Goal: Transaction & Acquisition: Purchase product/service

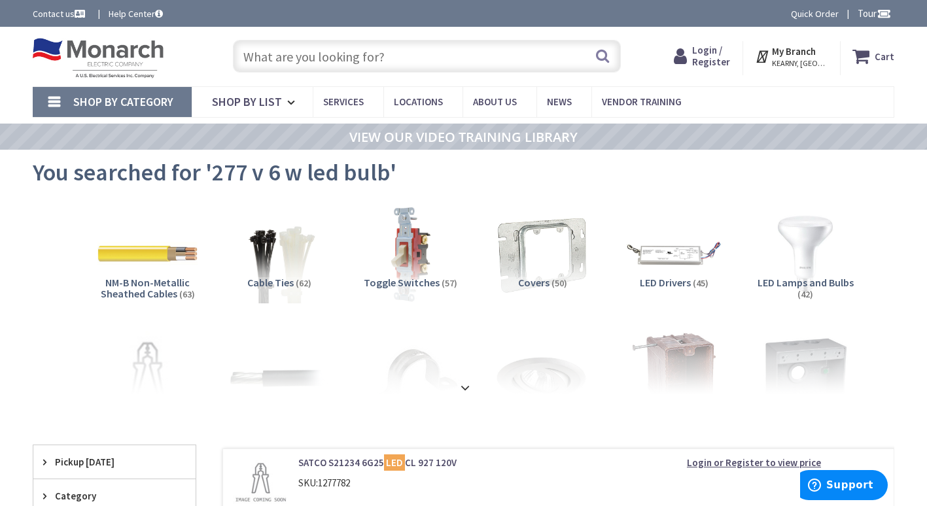
click at [419, 48] on input "text" at bounding box center [427, 56] width 388 height 33
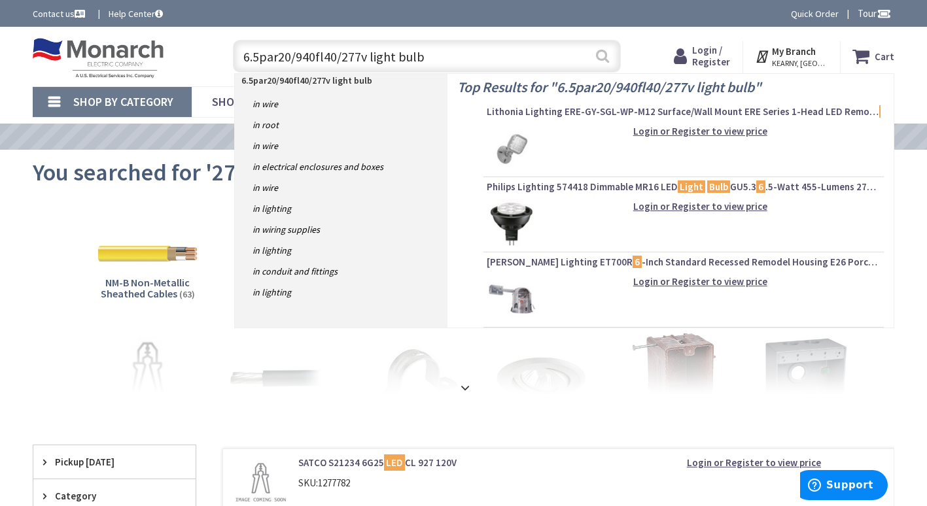
type input "6.5par20/940fl40/277v light bulb"
click at [599, 53] on button "Search" at bounding box center [602, 55] width 17 height 29
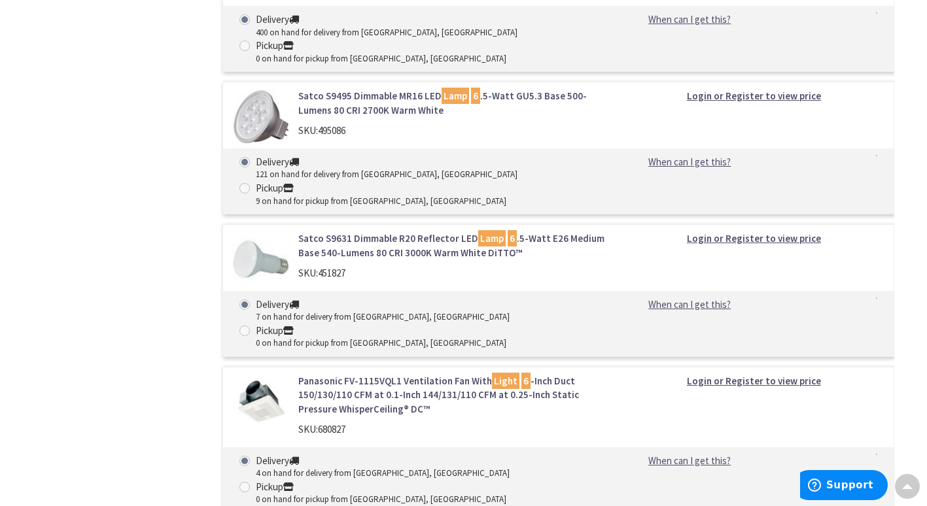
scroll to position [1832, 0]
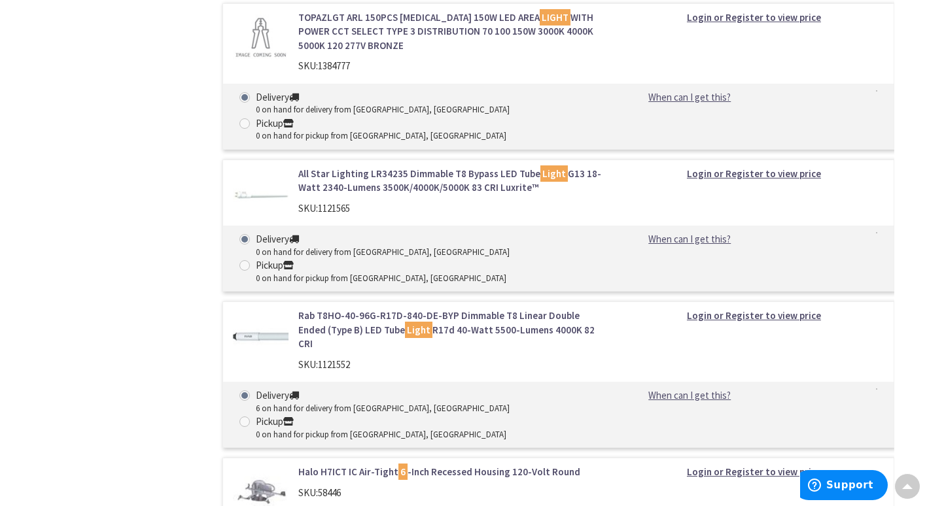
scroll to position [10168, 0]
